Goal: Information Seeking & Learning: Learn about a topic

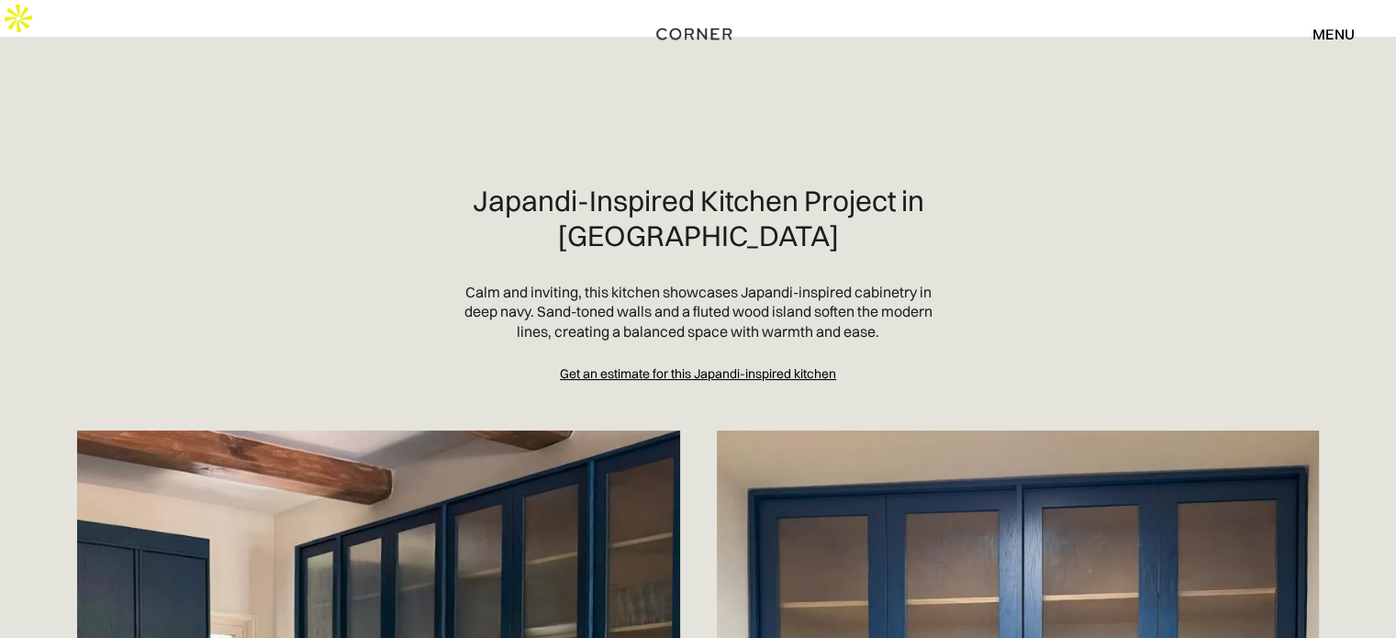
drag, startPoint x: 1083, startPoint y: 210, endPoint x: 983, endPoint y: 192, distance: 101.7
click at [1082, 209] on section "Japandi-Inspired Kitchen Project in Pacific Palisades Calm and inviting, this k…" at bounding box center [698, 283] width 1278 height 199
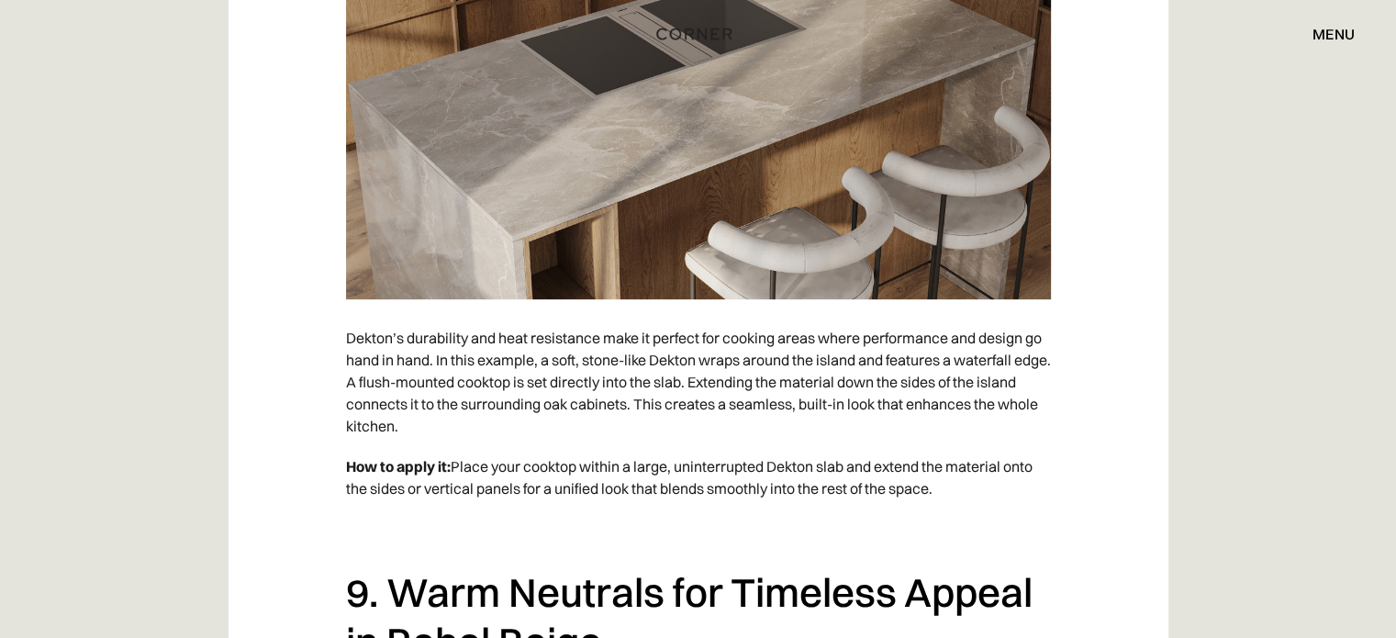
scroll to position [8319, 0]
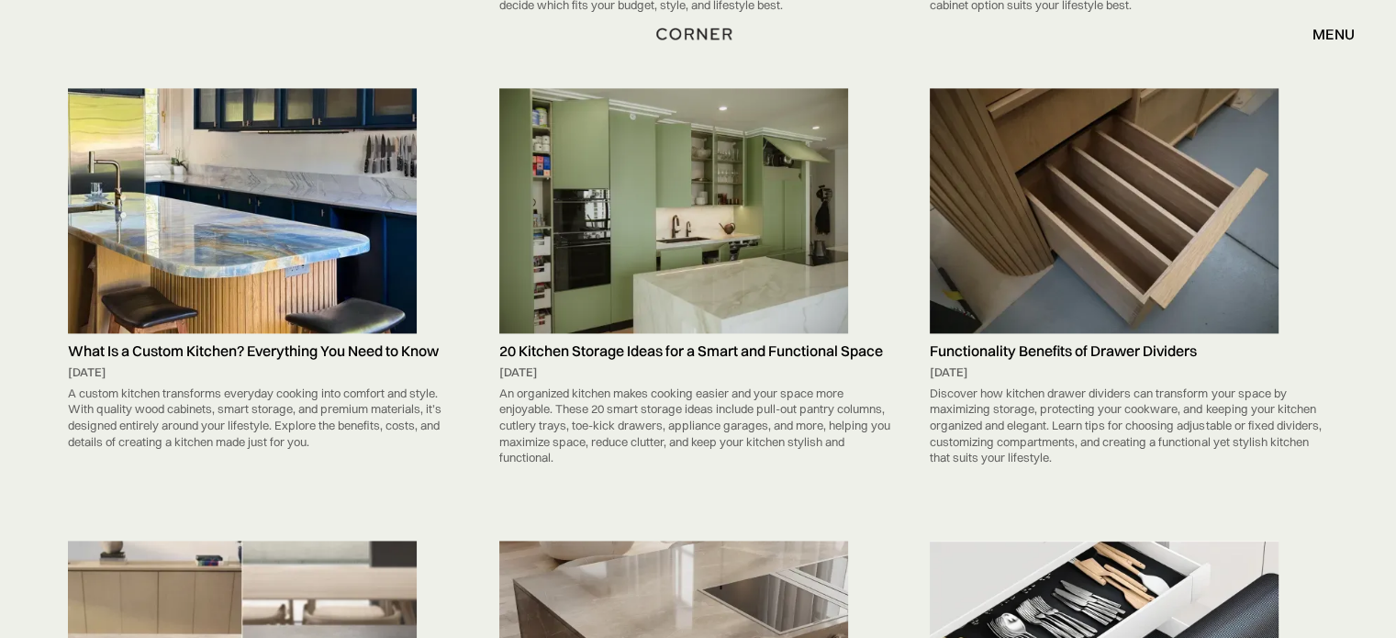
scroll to position [2446, 0]
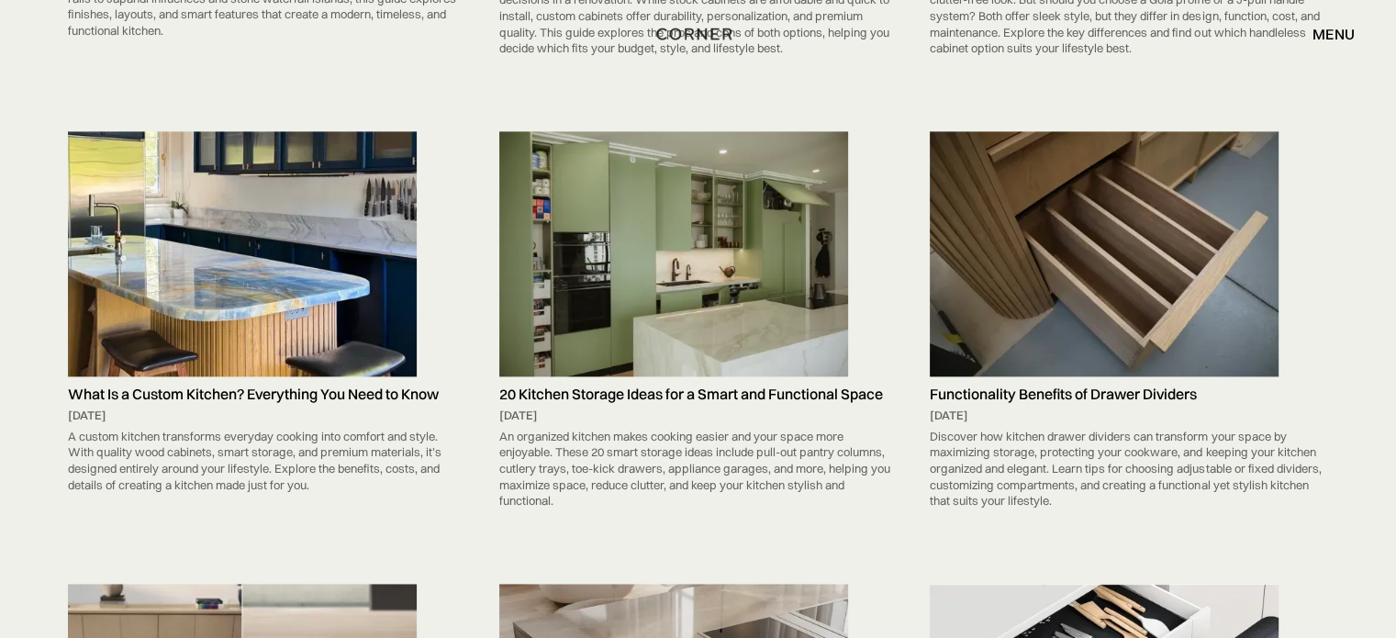
click at [1094, 305] on img at bounding box center [1103, 254] width 349 height 246
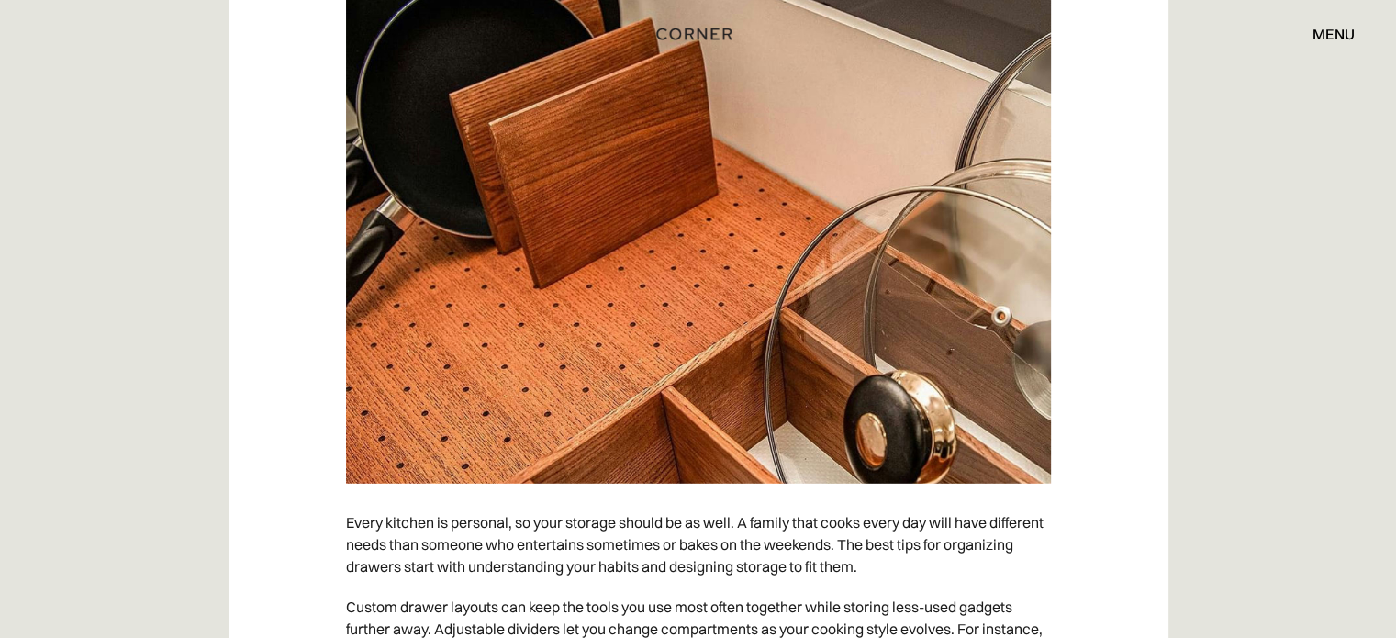
scroll to position [5872, 0]
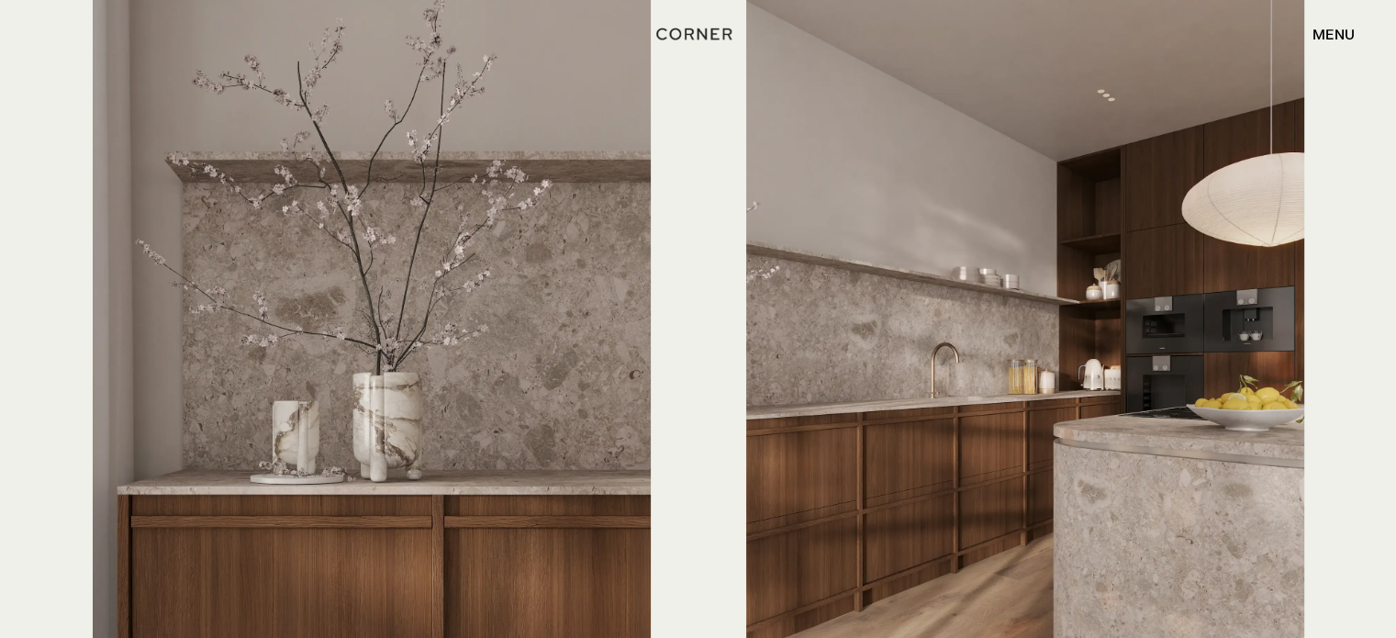
scroll to position [4648, 0]
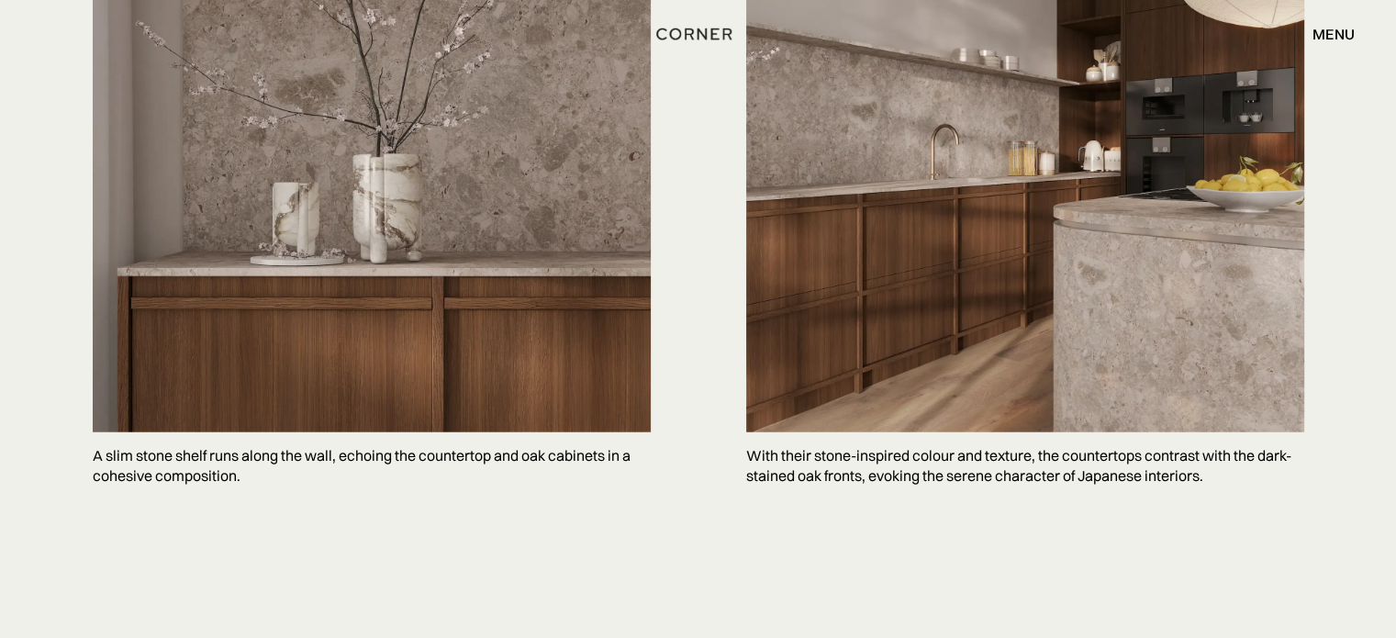
click at [870, 432] on p "With their stone-inspired colour and texture, the countertops contrast with the…" at bounding box center [1025, 465] width 558 height 67
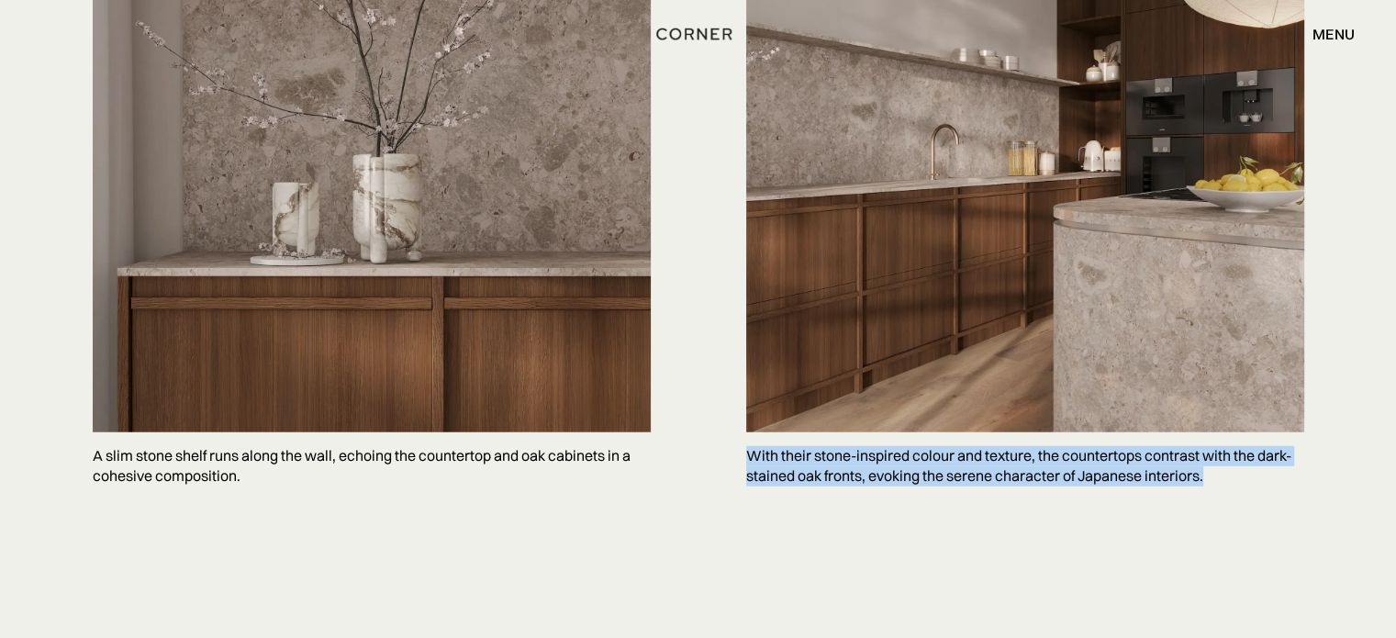
click at [870, 432] on p "With their stone-inspired colour and texture, the countertops contrast with the…" at bounding box center [1025, 465] width 558 height 67
copy body "With their stone-inspired colour and texture, the countertops contrast with the…"
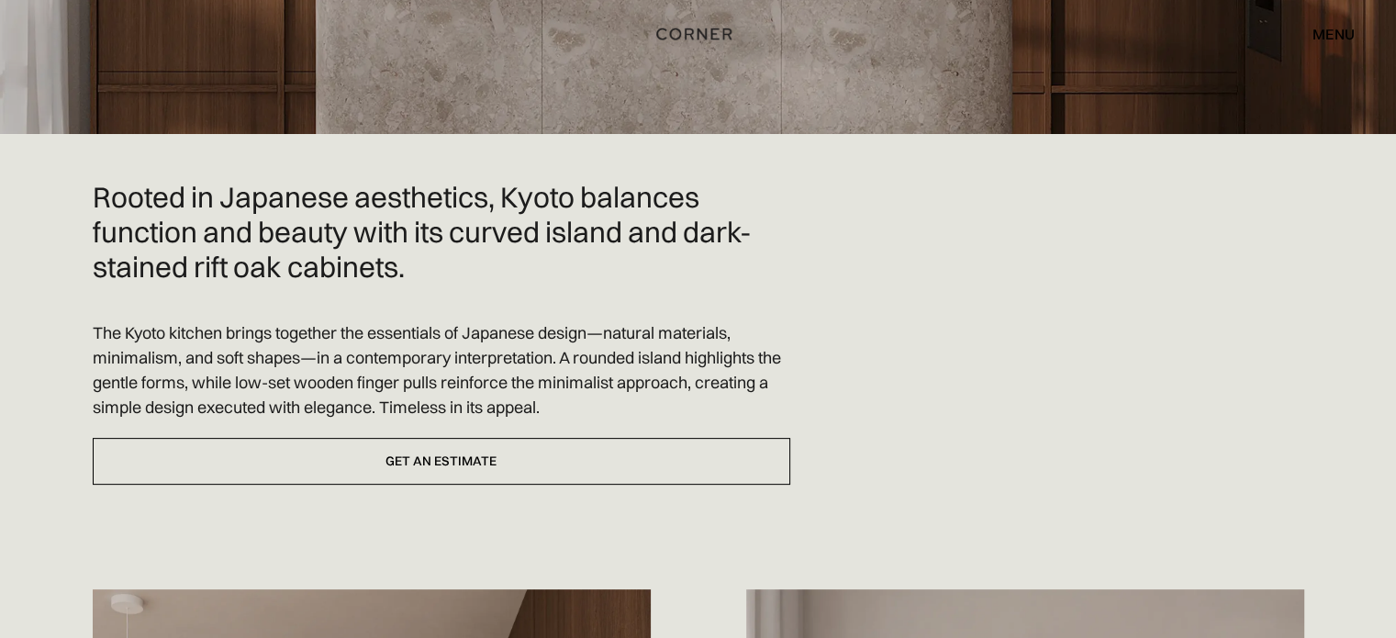
scroll to position [489, 0]
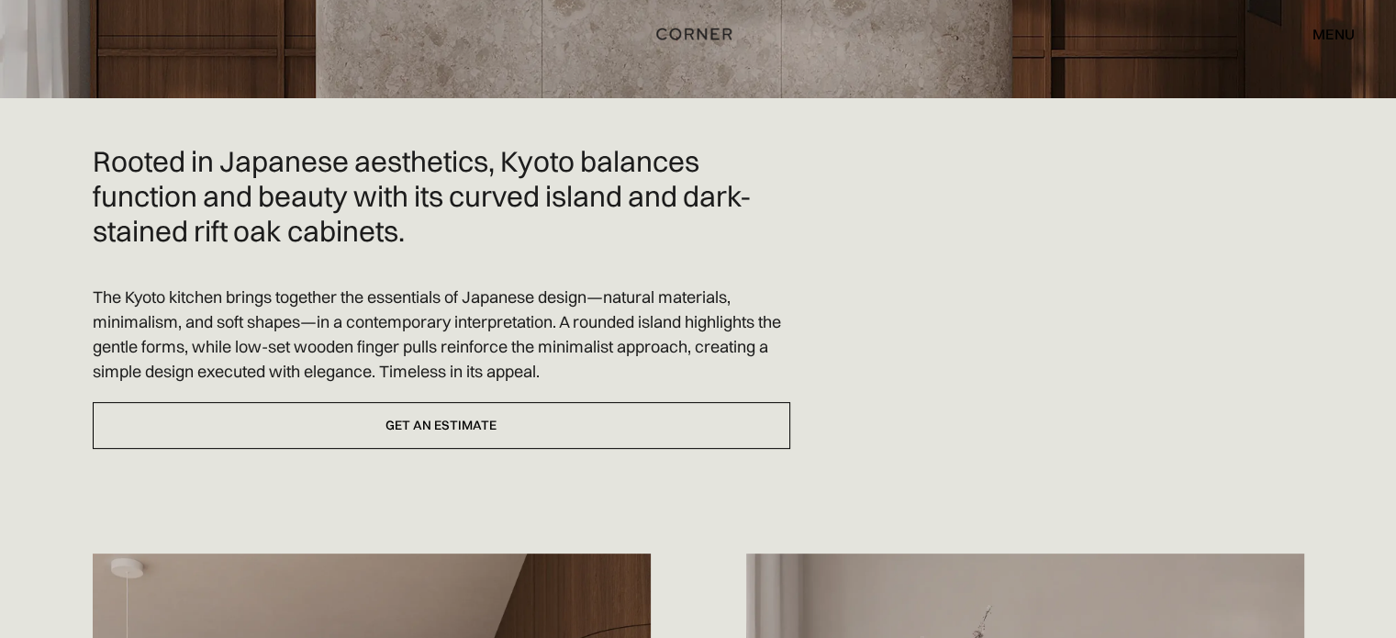
click at [442, 284] on p "The Kyoto kitchen brings together the essentials of Japanese design—natural mat…" at bounding box center [441, 333] width 697 height 99
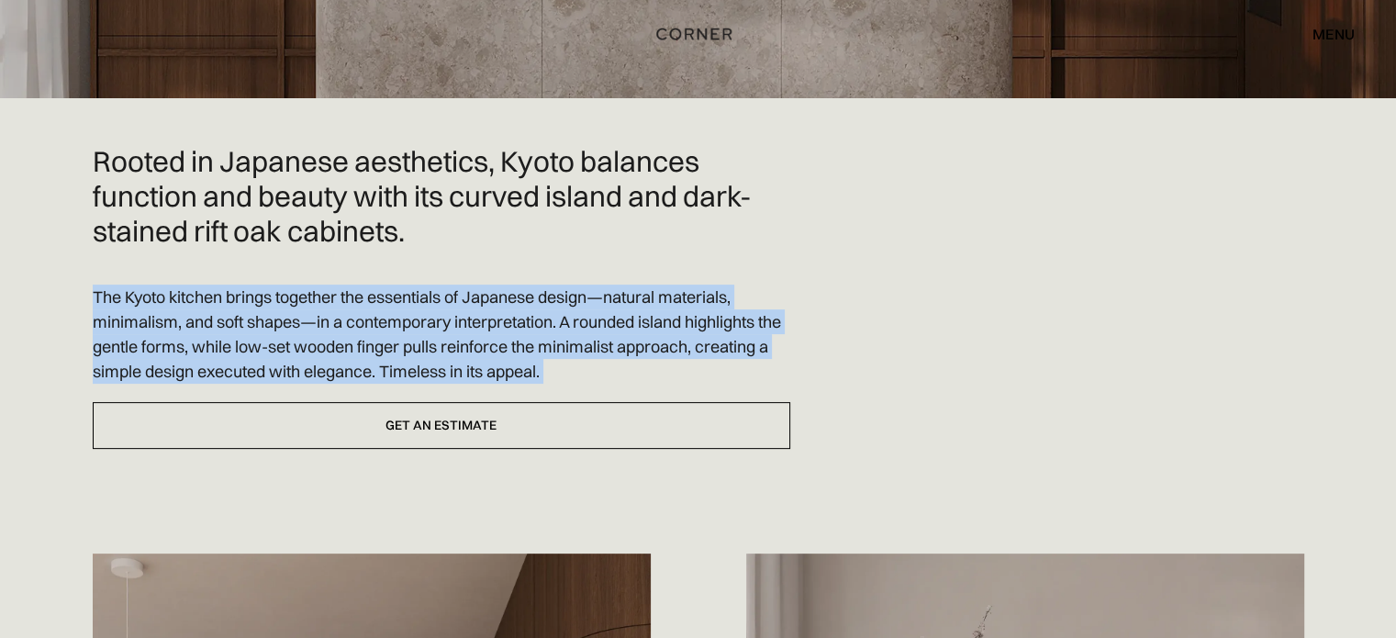
click at [442, 284] on p "The Kyoto kitchen brings together the essentials of Japanese design—natural mat…" at bounding box center [441, 333] width 697 height 99
copy div "The Kyoto kitchen brings together the essentials of Japanese design—natural mat…"
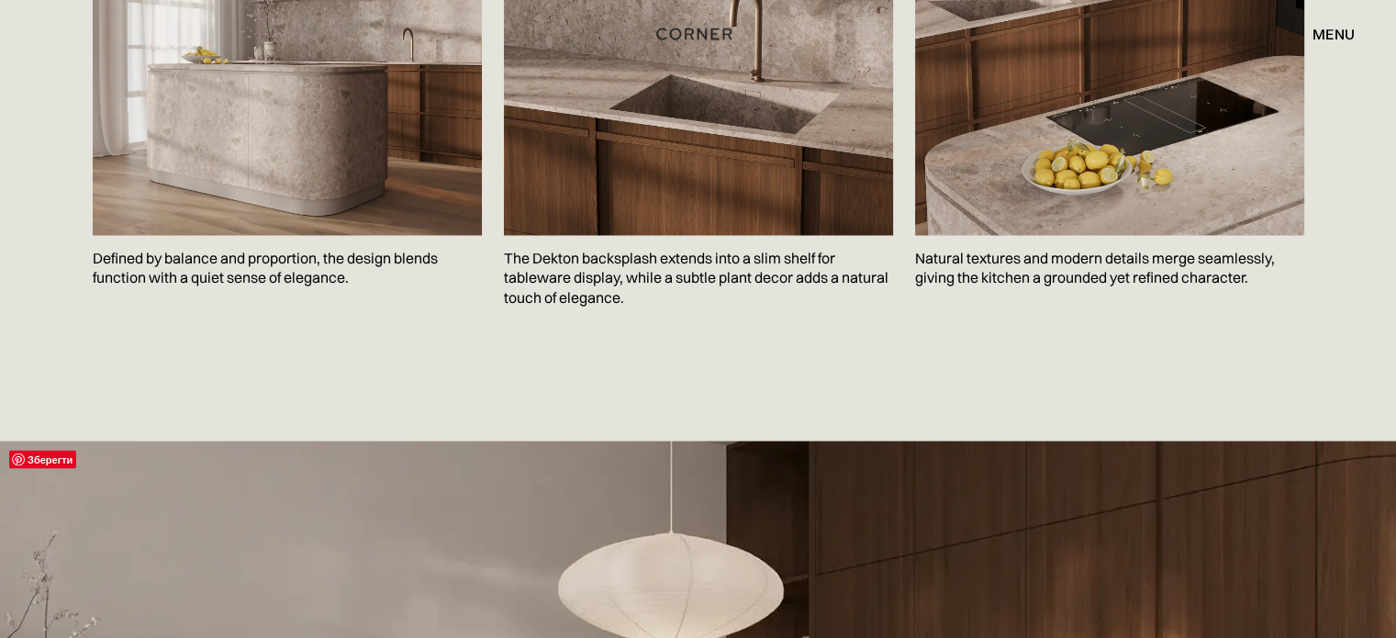
scroll to position [3143, 0]
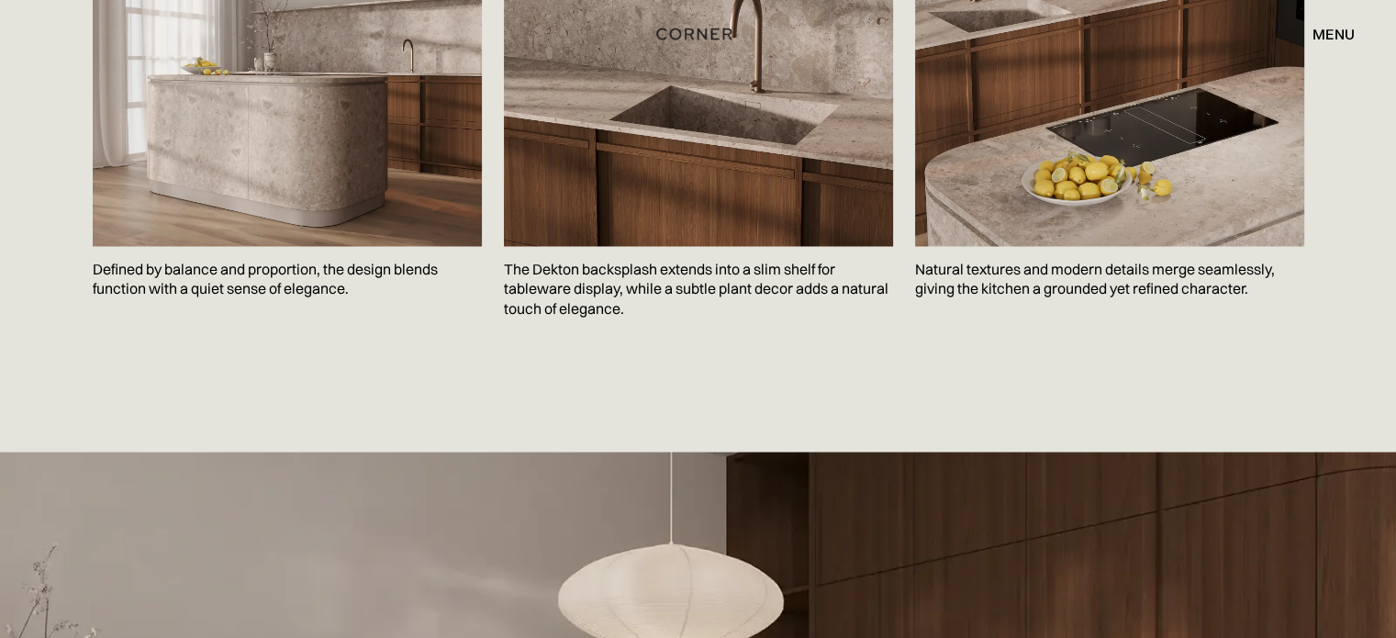
click at [271, 246] on p "Defined by balance and proportion, the design blends function with a quiet sens…" at bounding box center [287, 279] width 389 height 67
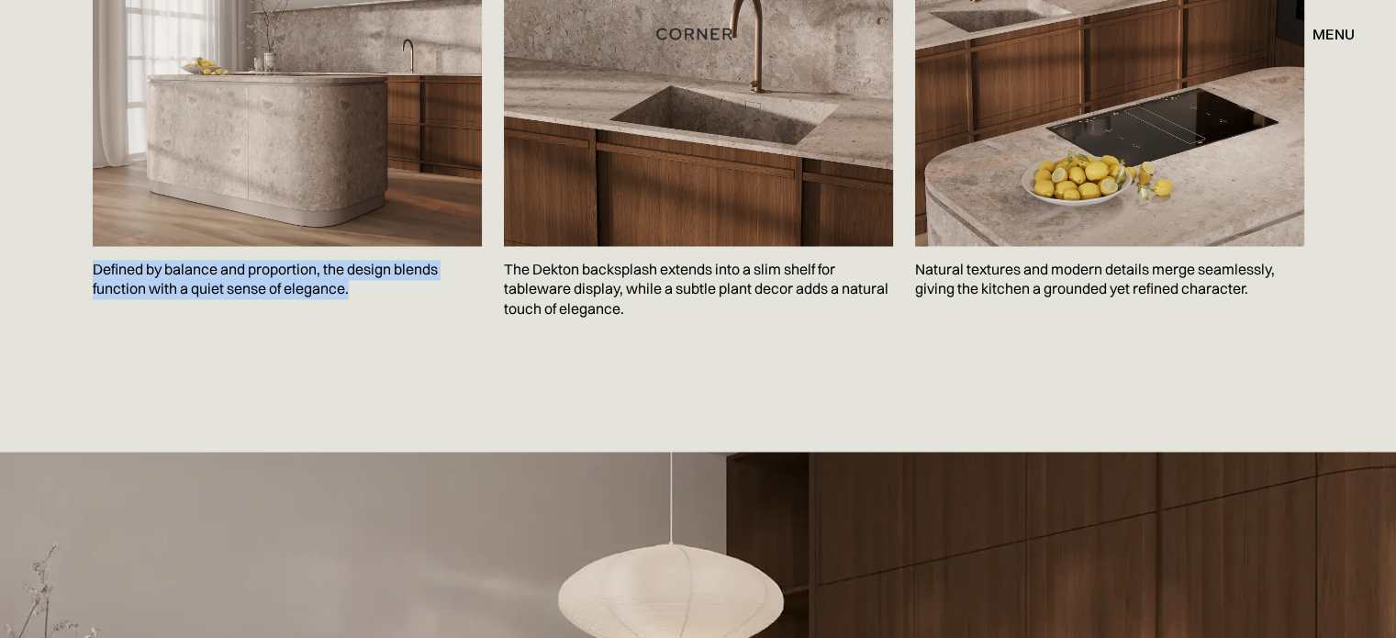
click at [271, 246] on p "Defined by balance and proportion, the design blends function with a quiet sens…" at bounding box center [287, 279] width 389 height 67
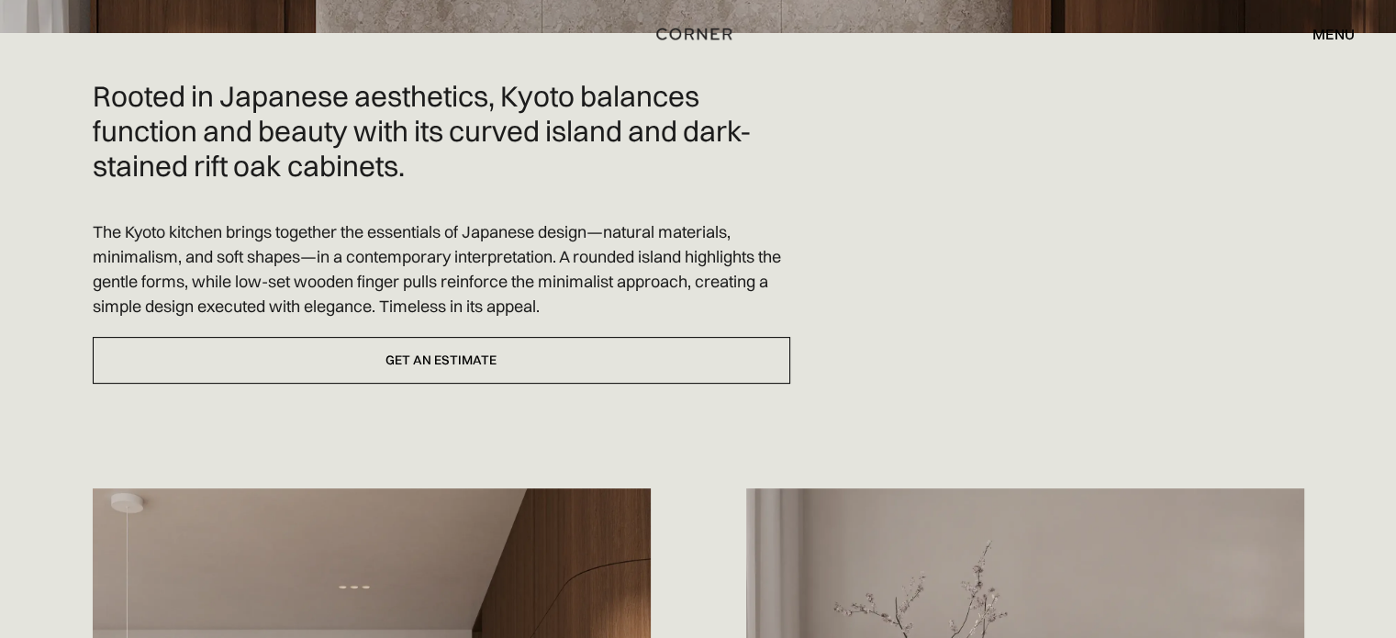
scroll to position [367, 0]
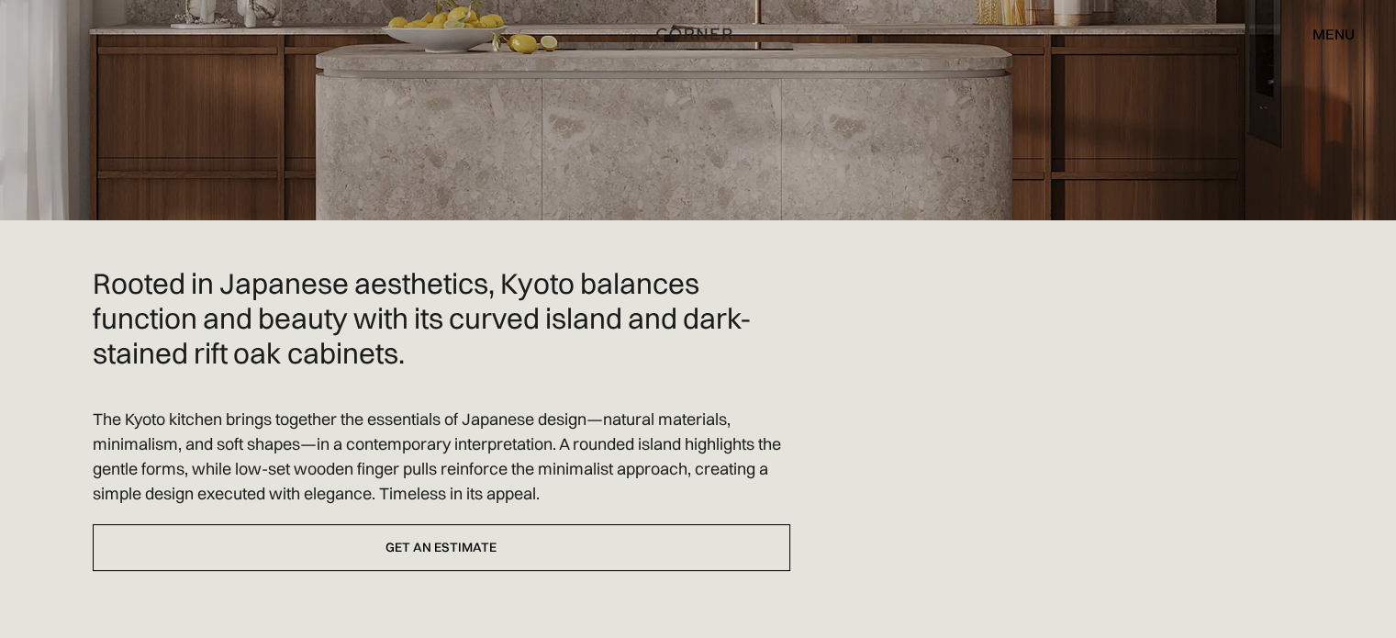
click at [338, 266] on h2 "Rooted in Japanese aesthetics, Kyoto balances function and beauty with its curv…" at bounding box center [441, 318] width 697 height 104
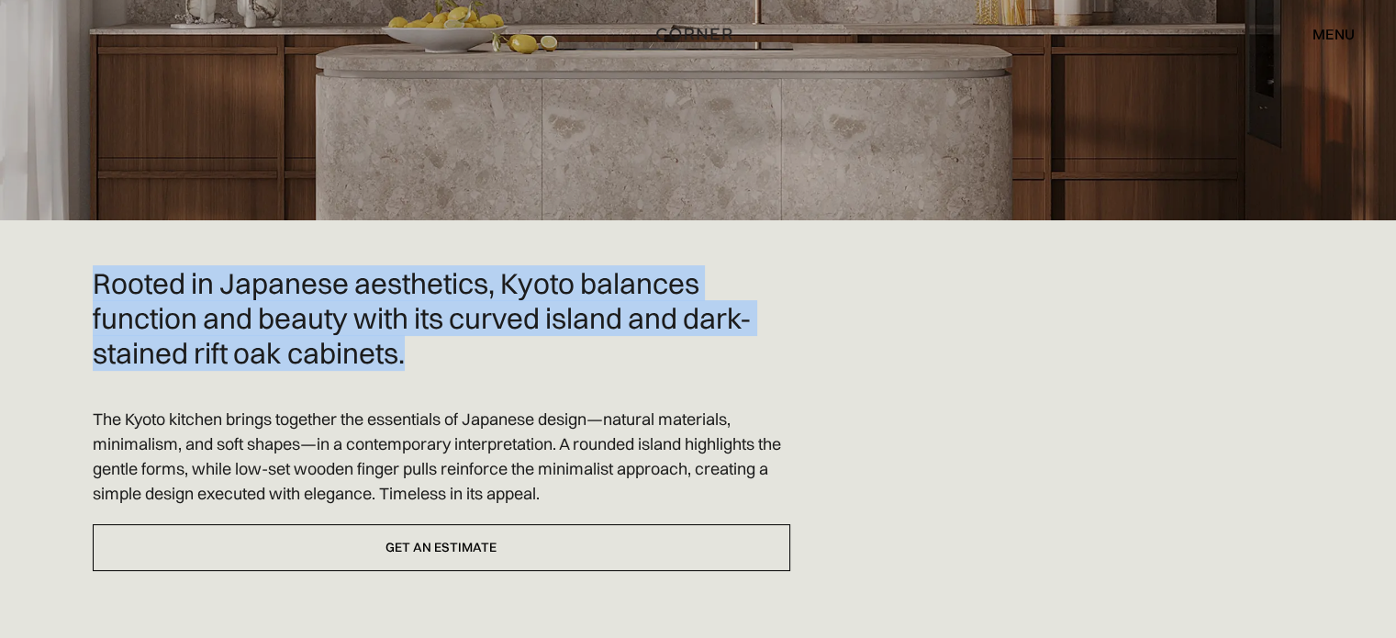
click at [338, 266] on h2 "Rooted in Japanese aesthetics, Kyoto balances function and beauty with its curv…" at bounding box center [441, 318] width 697 height 104
copy h2 "Rooted in Japanese aesthetics, Kyoto balances function and beauty with its curv…"
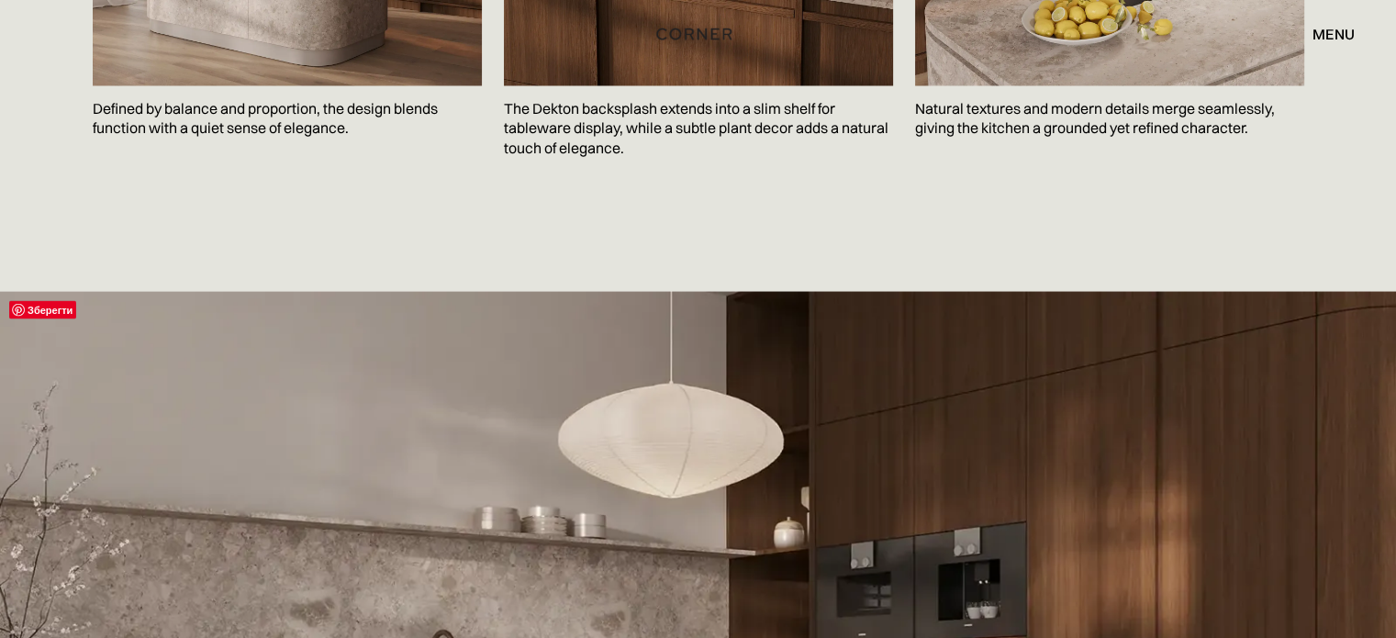
scroll to position [3058, 0]
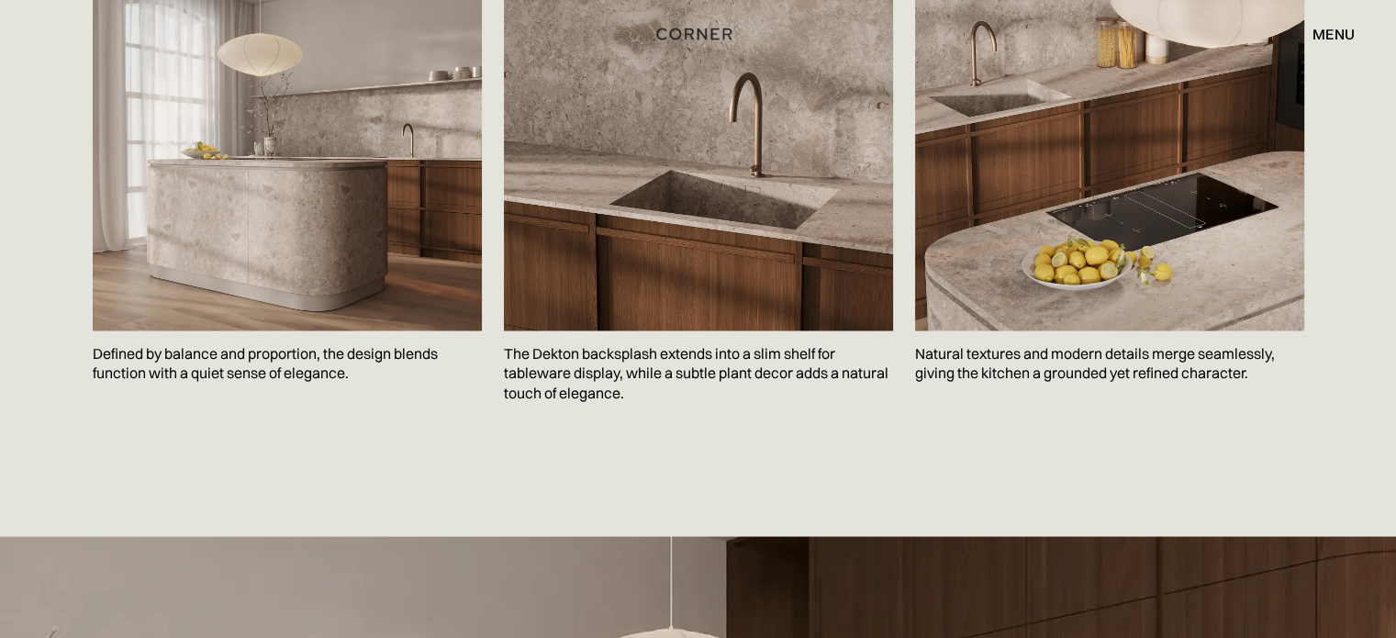
click at [300, 343] on p "Defined by balance and proportion, the design blends function with a quiet sens…" at bounding box center [287, 363] width 389 height 67
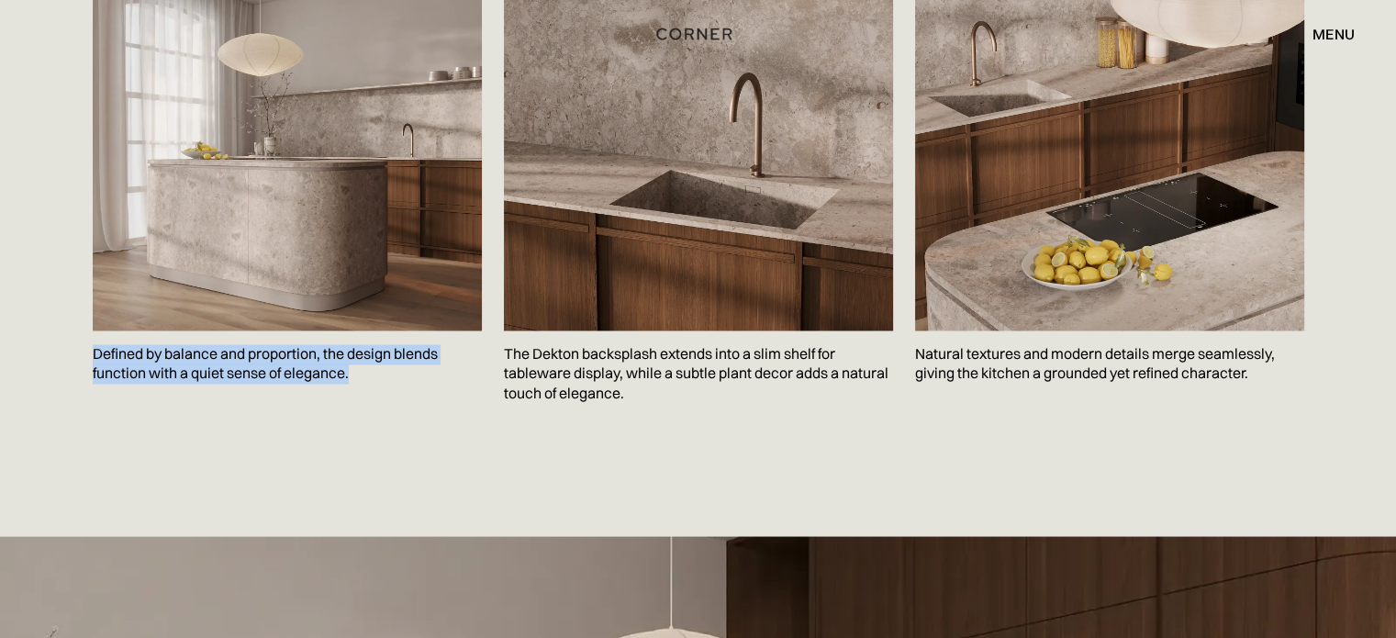
click at [300, 343] on p "Defined by balance and proportion, the design blends function with a quiet sens…" at bounding box center [287, 363] width 389 height 67
copy p "Defined by balance and proportion, the design blends function with a quiet sens…"
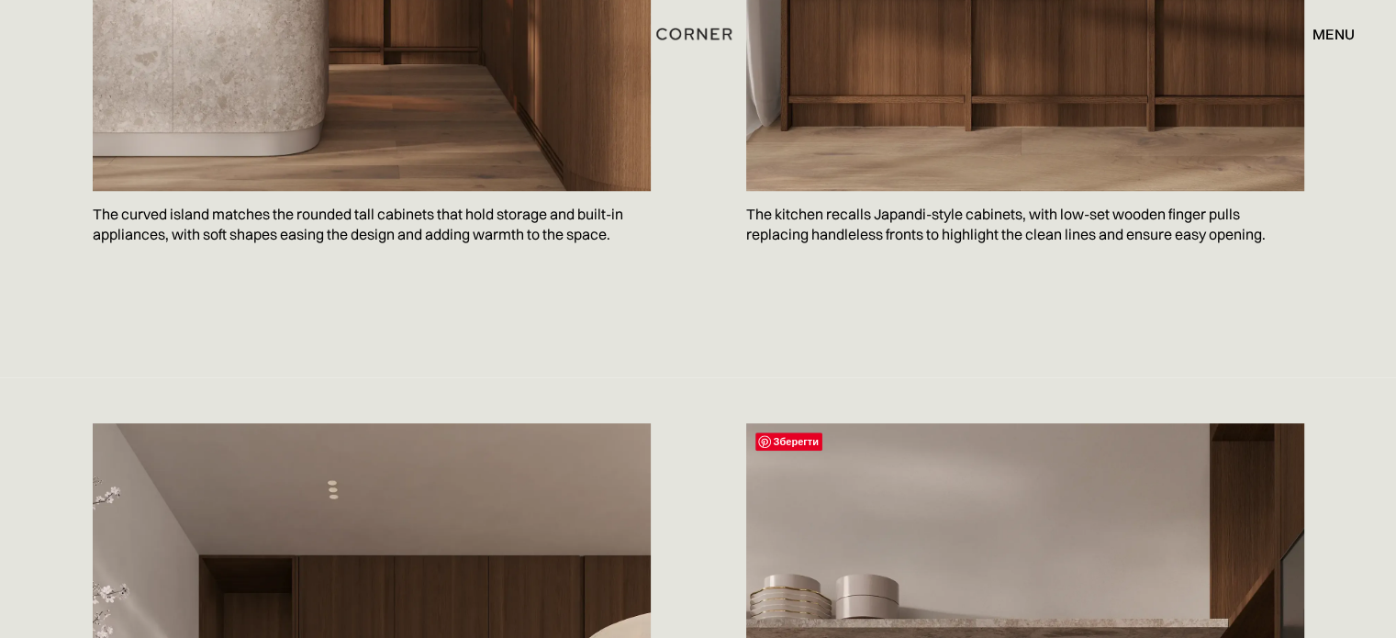
scroll to position [1468, 0]
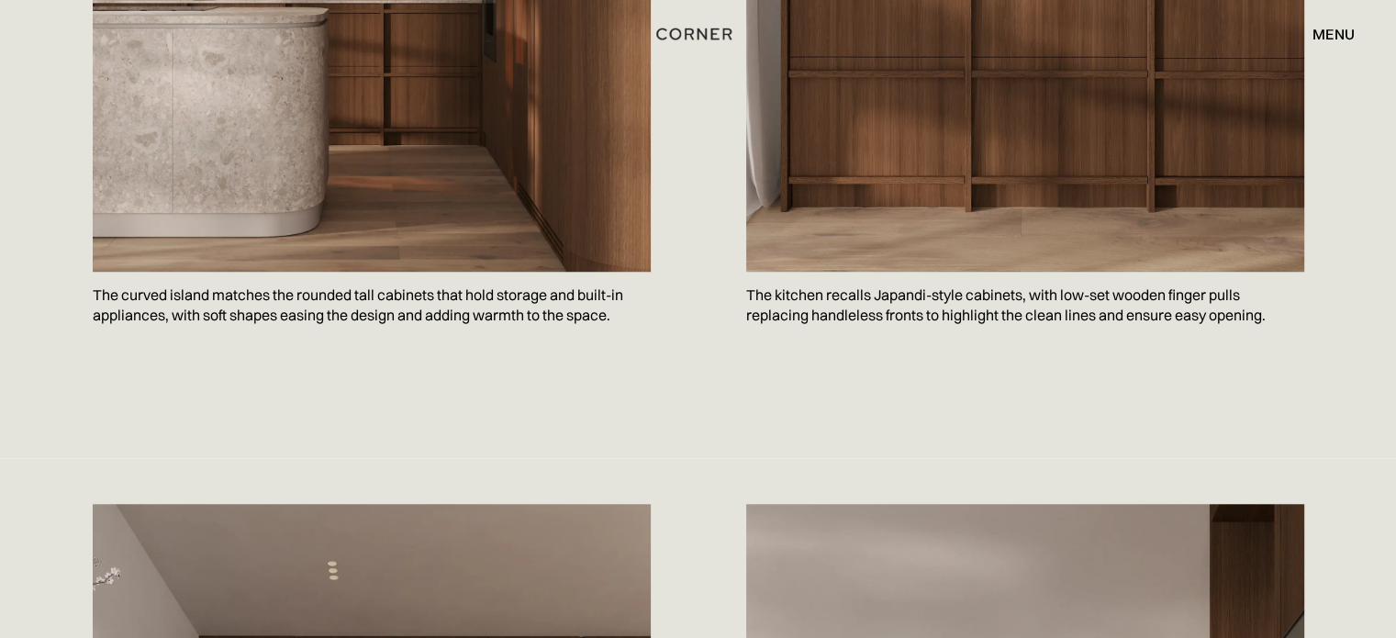
click at [885, 272] on p "The kitchen recalls Japandi-style cabinets, with low-set wooden finger pulls re…" at bounding box center [1025, 305] width 558 height 67
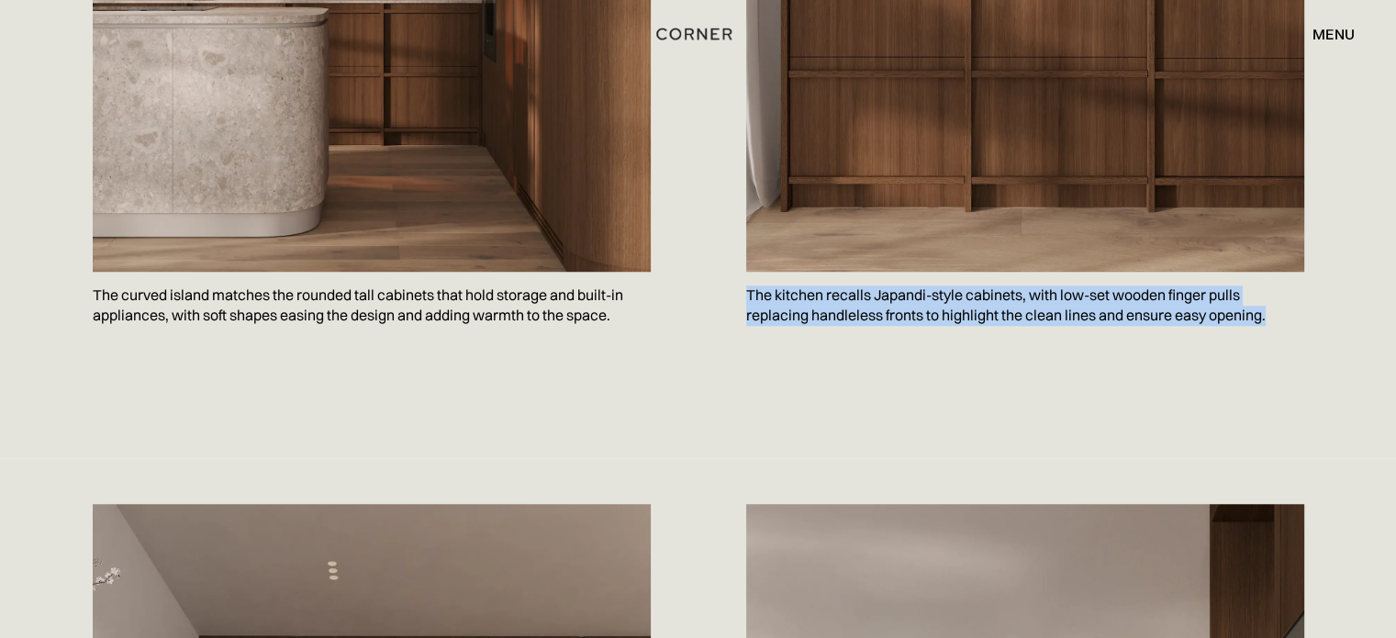
click at [885, 272] on p "The kitchen recalls Japandi-style cabinets, with low-set wooden finger pulls re…" at bounding box center [1025, 305] width 558 height 67
copy body "The kitchen recalls Japandi-style cabinets, with low-set wooden finger pulls re…"
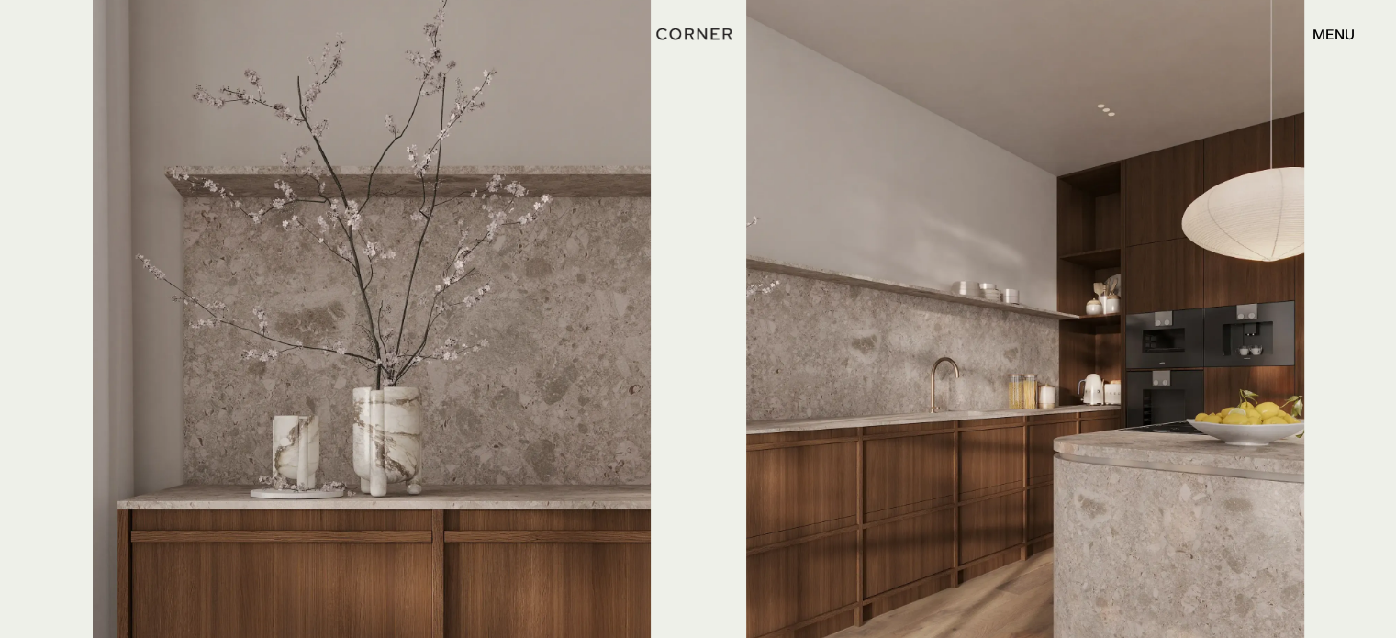
scroll to position [4526, 0]
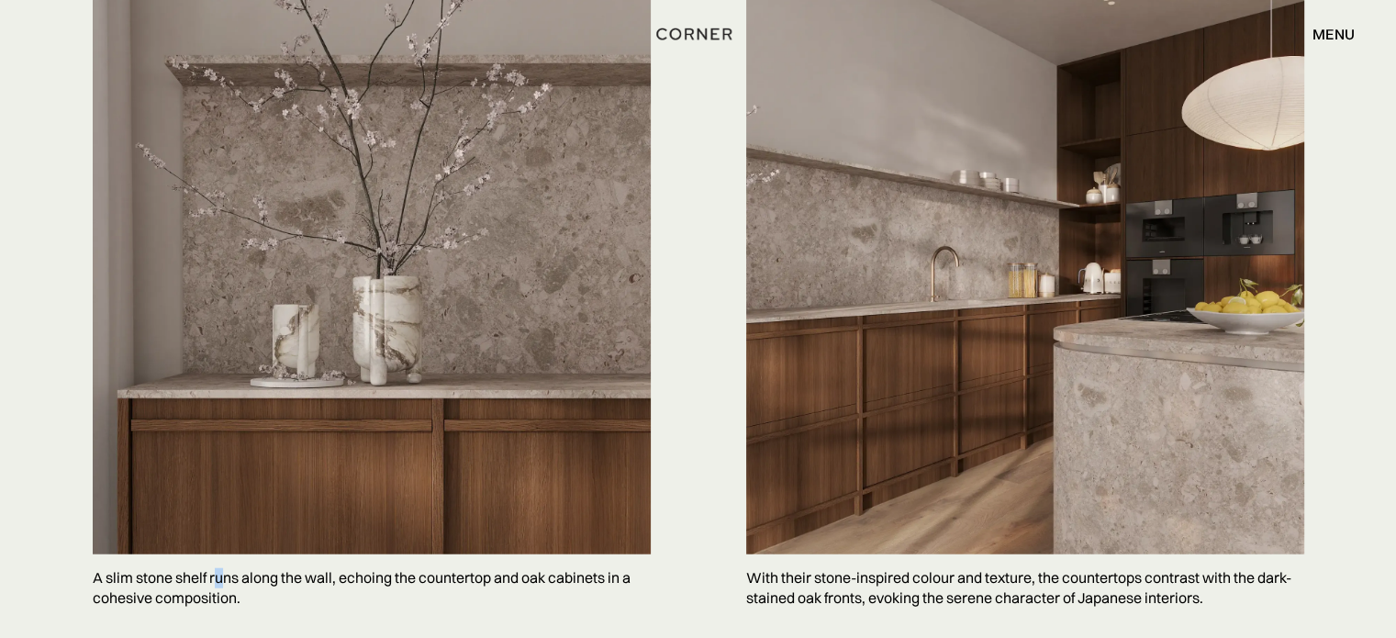
click at [218, 554] on p "A slim stone shelf runs along the wall, echoing the countertop and oak cabinets…" at bounding box center [372, 587] width 558 height 67
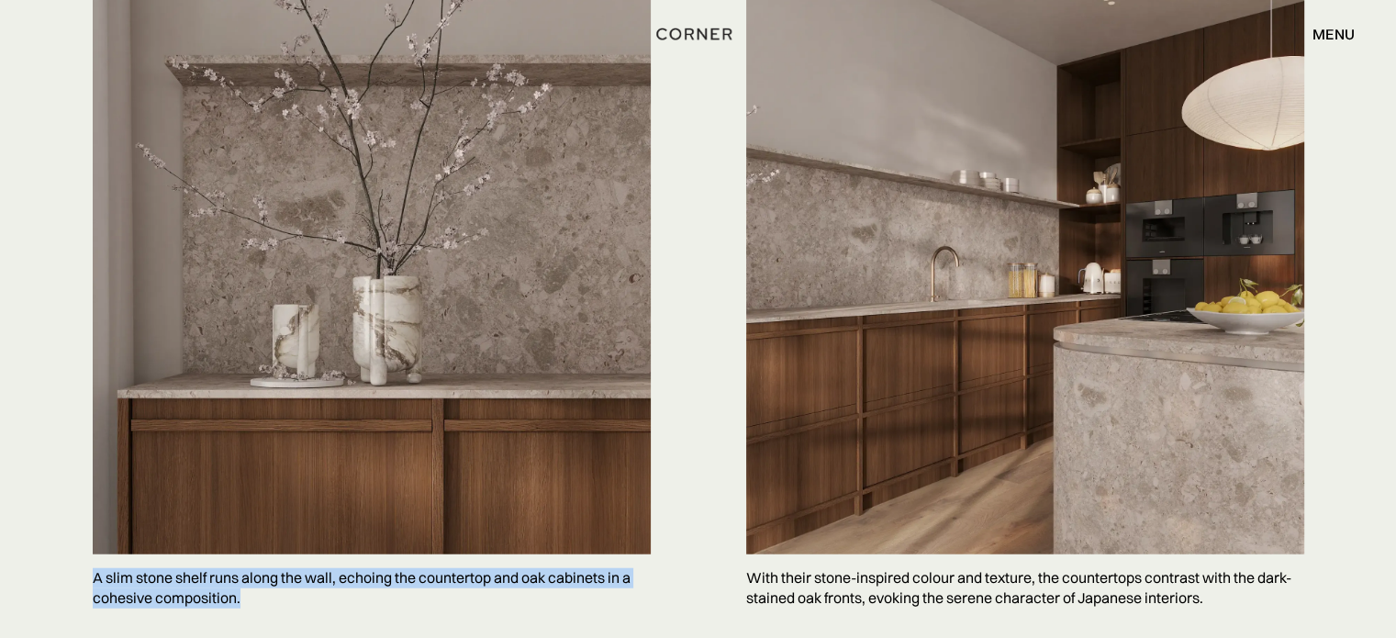
click at [218, 554] on p "A slim stone shelf runs along the wall, echoing the countertop and oak cabinets…" at bounding box center [372, 587] width 558 height 67
copy p "A slim stone shelf runs along the wall, echoing the countertop and oak cabinets…"
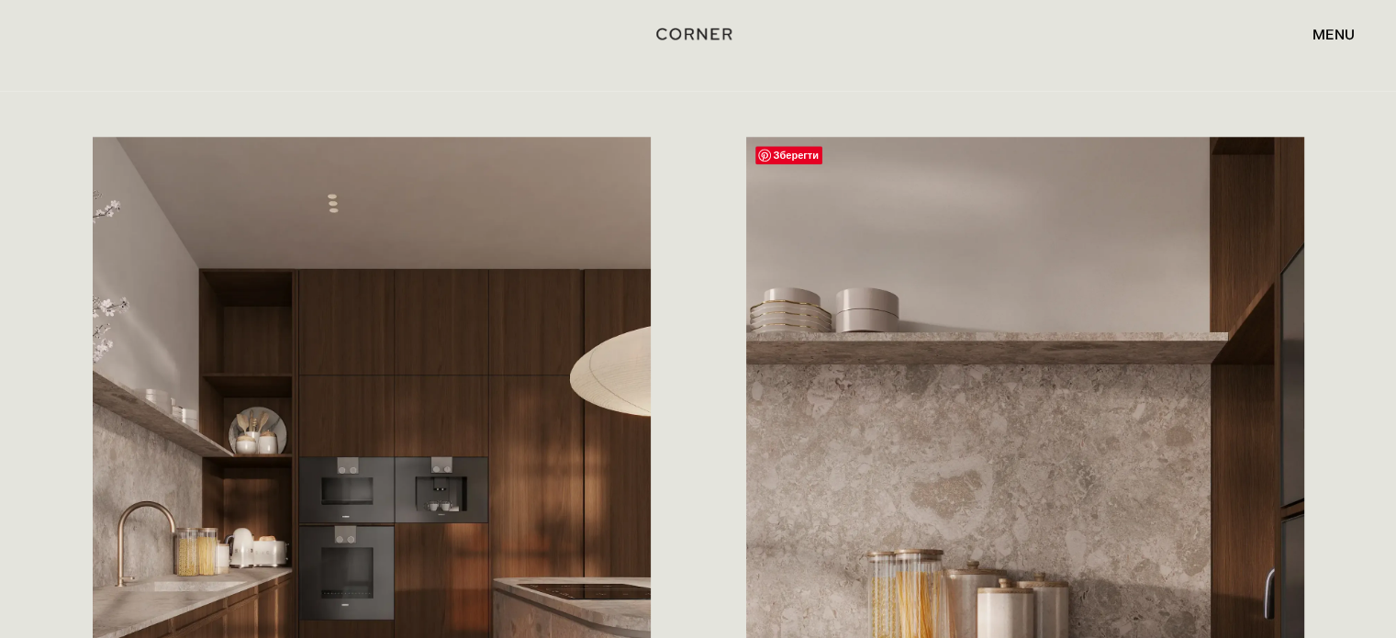
scroll to position [1223, 0]
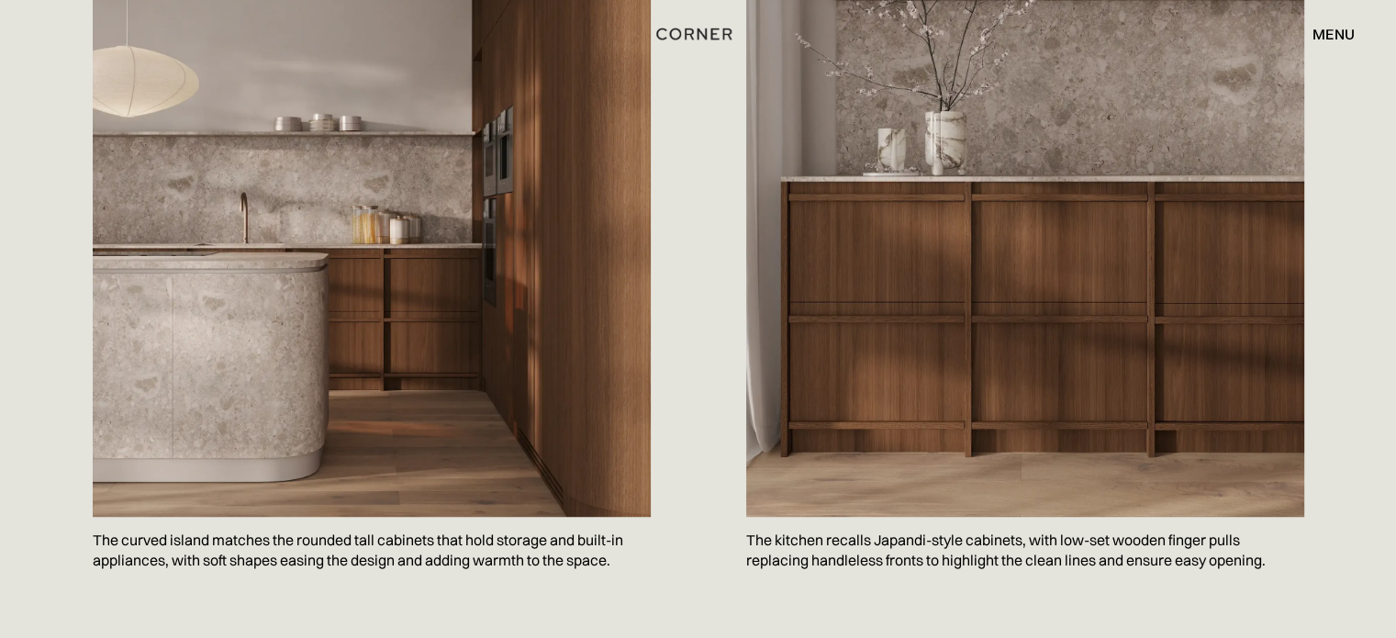
click at [859, 517] on p "The kitchen recalls Japandi-style cabinets, with low-set wooden finger pulls re…" at bounding box center [1025, 550] width 558 height 67
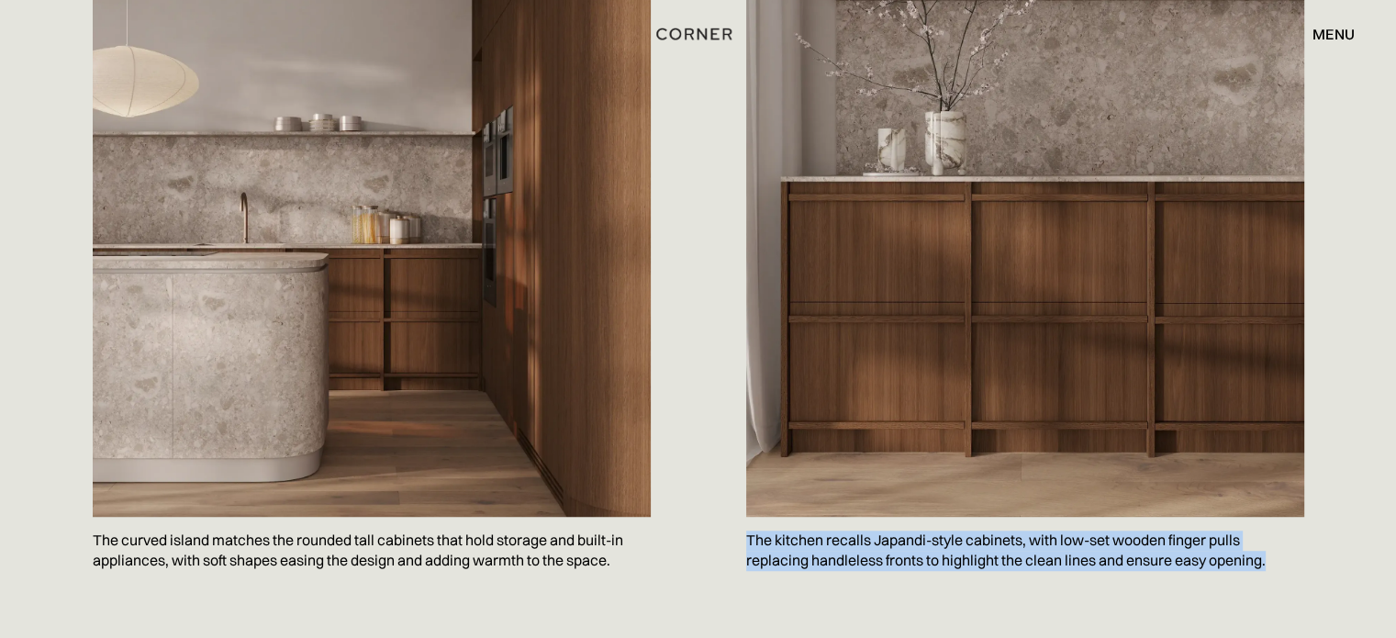
click at [859, 517] on p "The kitchen recalls Japandi-style cabinets, with low-set wooden finger pulls re…" at bounding box center [1025, 550] width 558 height 67
copy body "The kitchen recalls Japandi-style cabinets, with low-set wooden finger pulls re…"
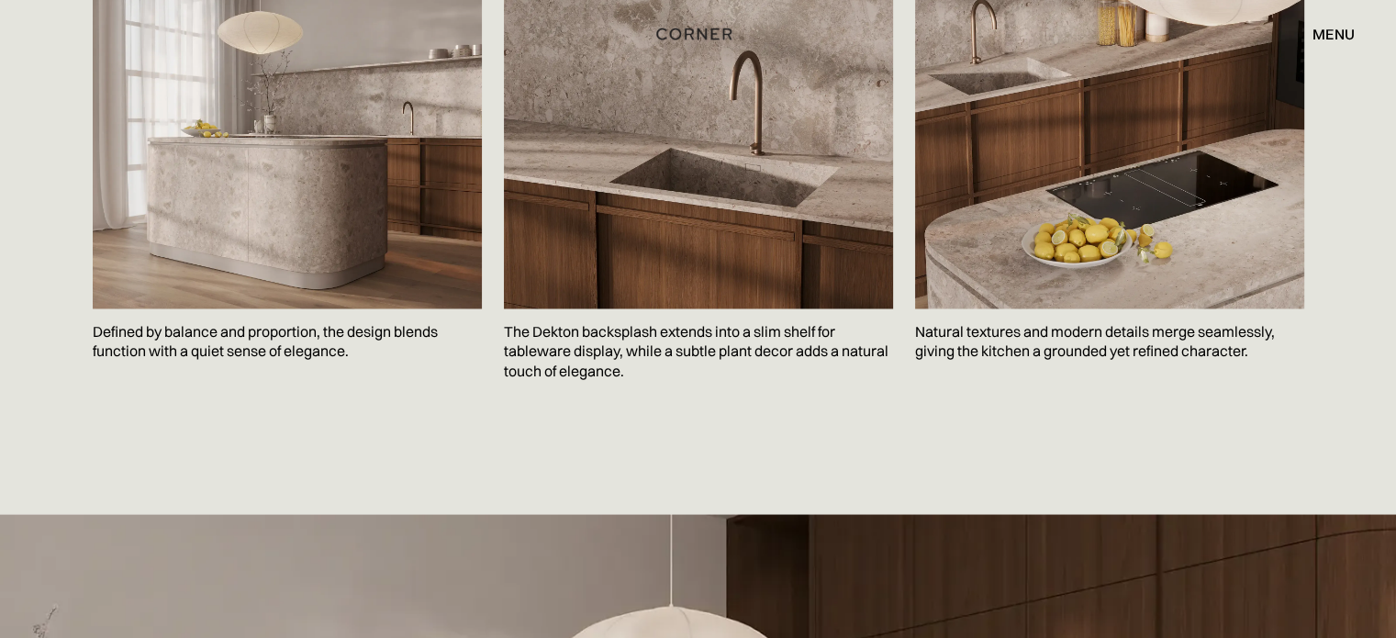
scroll to position [3127, 0]
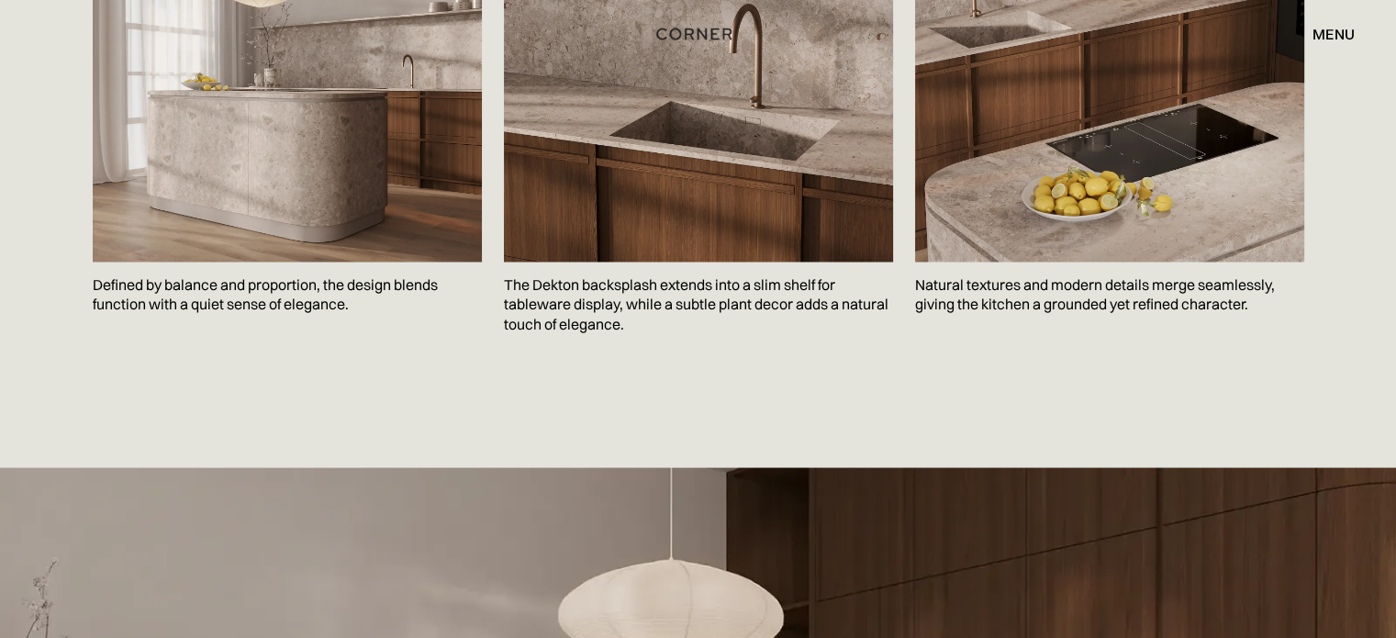
click at [1068, 267] on p "Natural textures and modern details merge seamlessly, giving the kitchen a grou…" at bounding box center [1109, 295] width 389 height 67
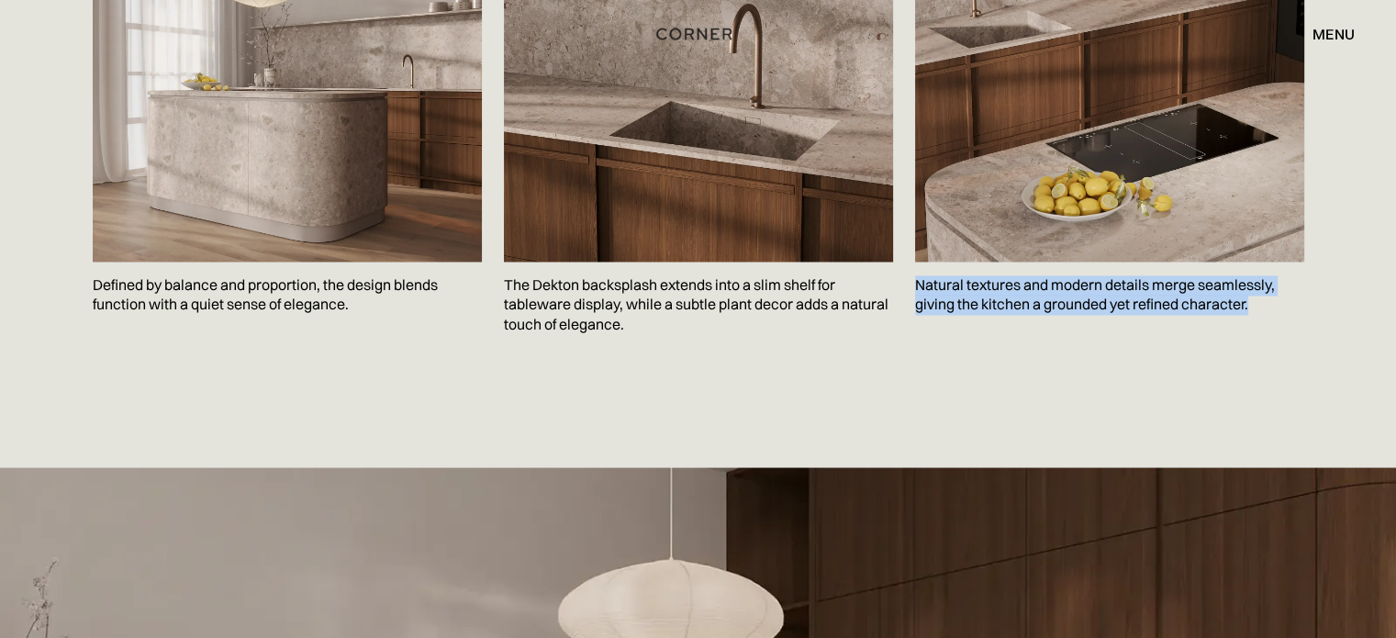
click at [1068, 267] on p "Natural textures and modern details merge seamlessly, giving the kitchen a grou…" at bounding box center [1109, 295] width 389 height 67
copy p "Natural textures and modern details merge seamlessly, giving the kitchen a grou…"
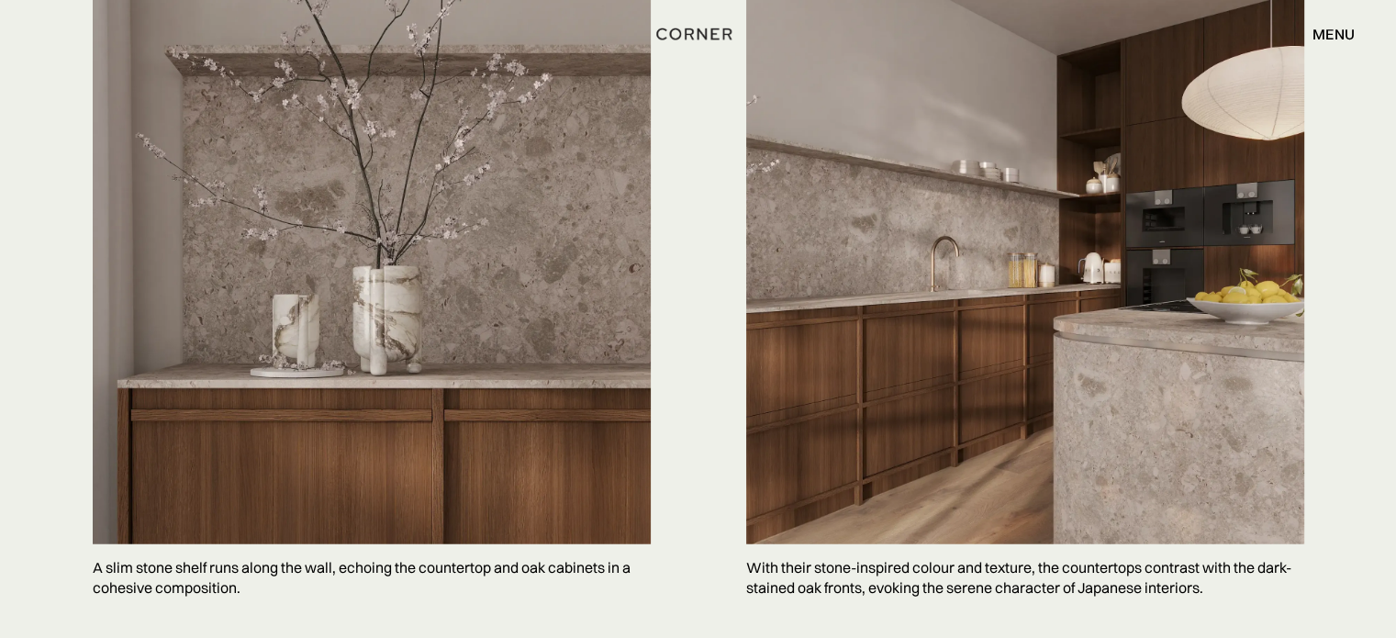
scroll to position [4654, 0]
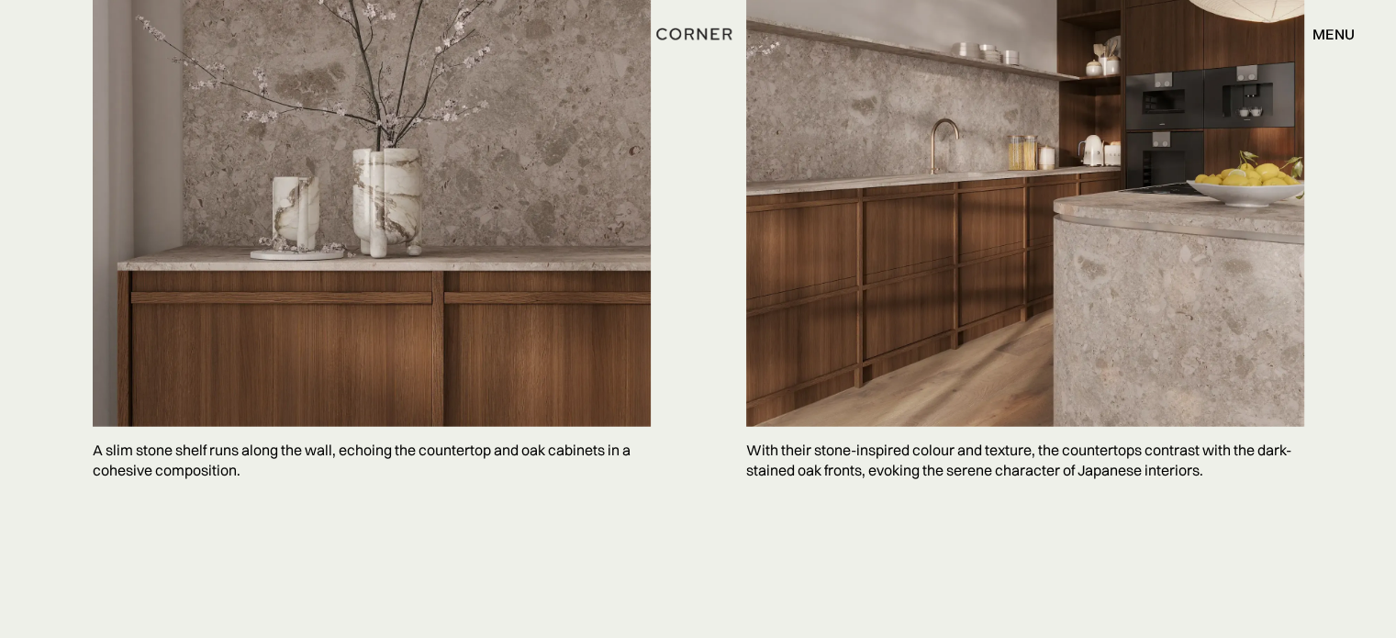
click at [938, 436] on p "With their stone-inspired colour and texture, the countertops contrast with the…" at bounding box center [1025, 460] width 558 height 67
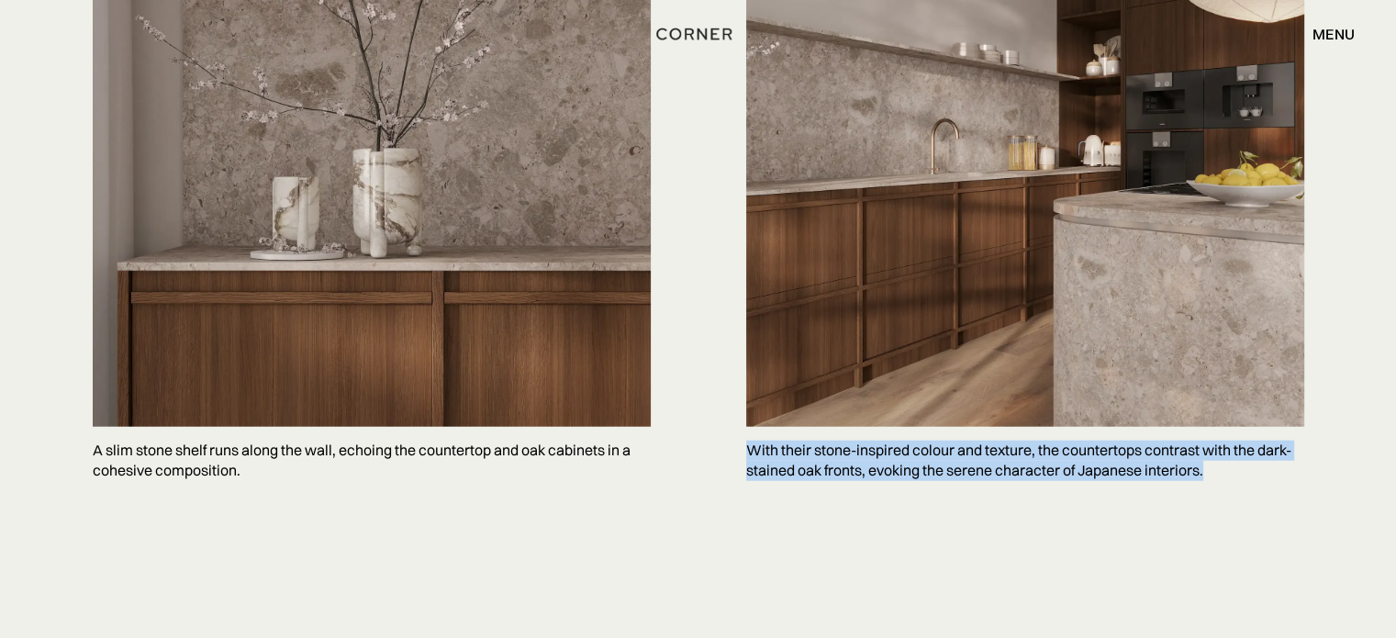
click at [938, 436] on p "With their stone-inspired colour and texture, the countertops contrast with the…" at bounding box center [1025, 460] width 558 height 67
copy body "With their stone-inspired colour and texture, the countertops contrast with the…"
